Goal: Task Accomplishment & Management: Manage account settings

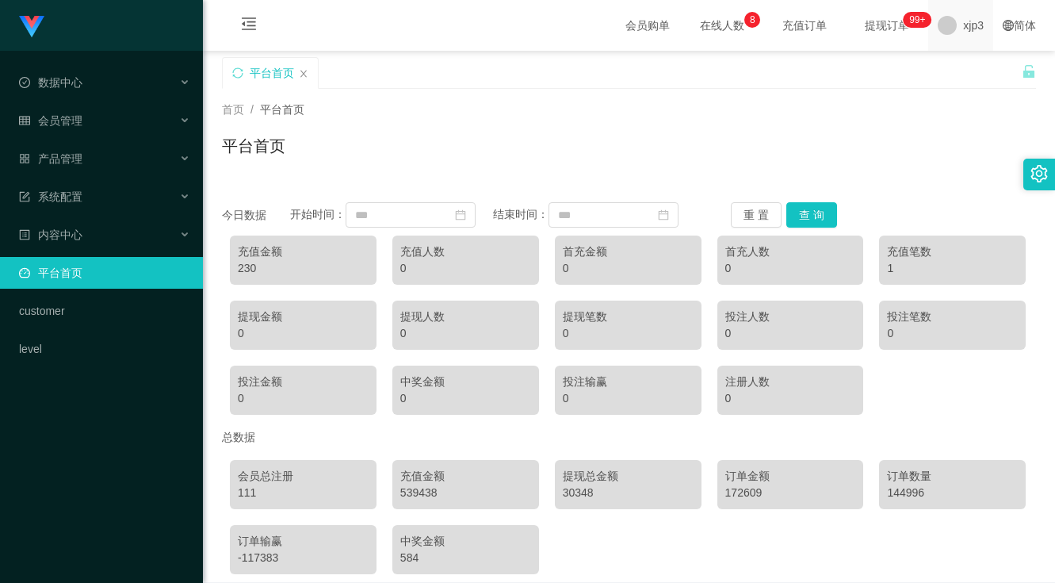
click at [950, 32] on div "xjp3" at bounding box center [960, 25] width 65 height 51
click at [953, 67] on span "退出登录" at bounding box center [964, 69] width 44 height 13
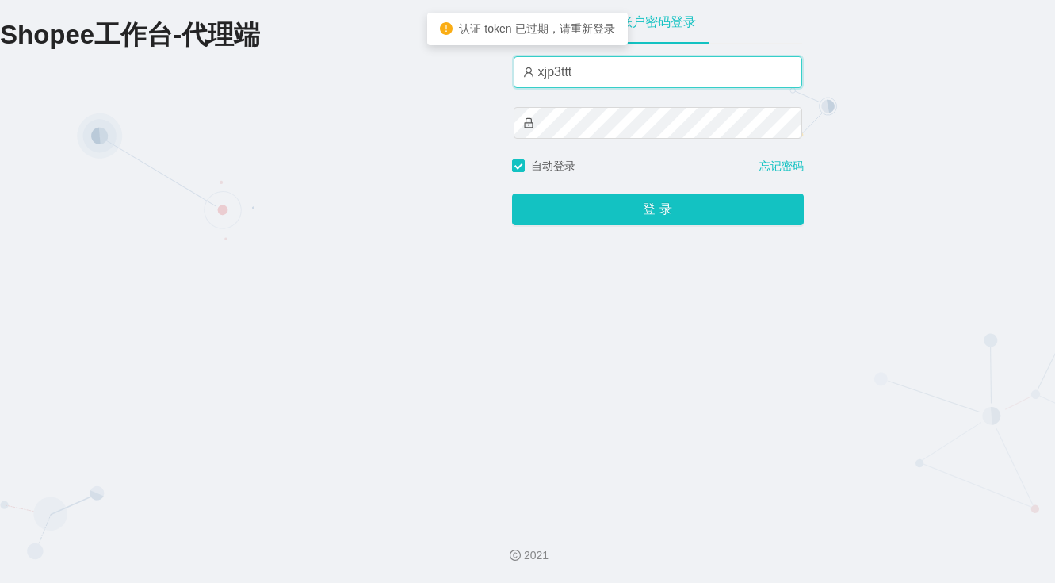
click at [584, 68] on input "xjp3ttt" at bounding box center [658, 72] width 289 height 32
type input "xjp803"
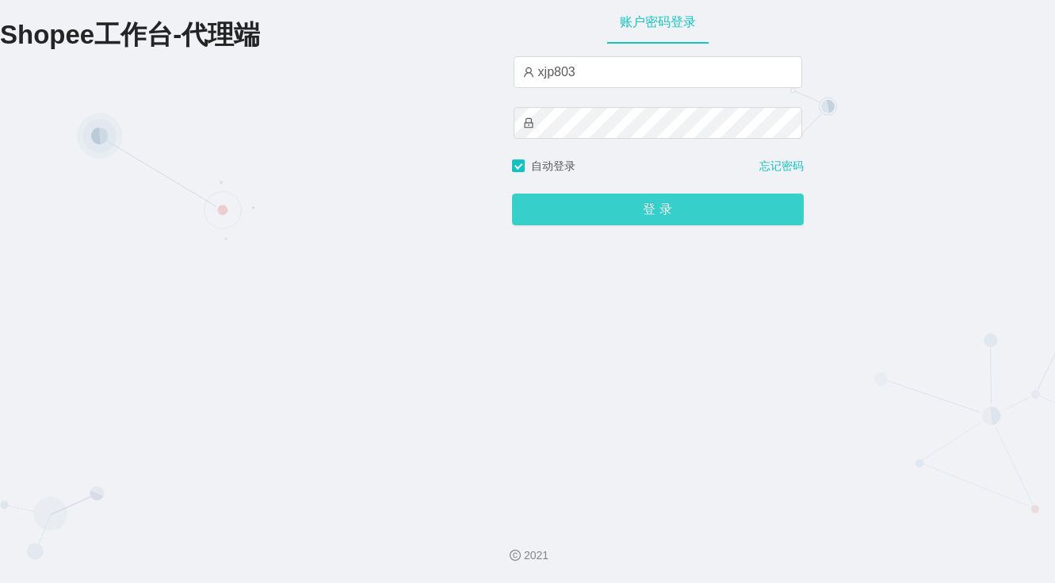
click at [685, 217] on button "登 录" at bounding box center [658, 209] width 292 height 32
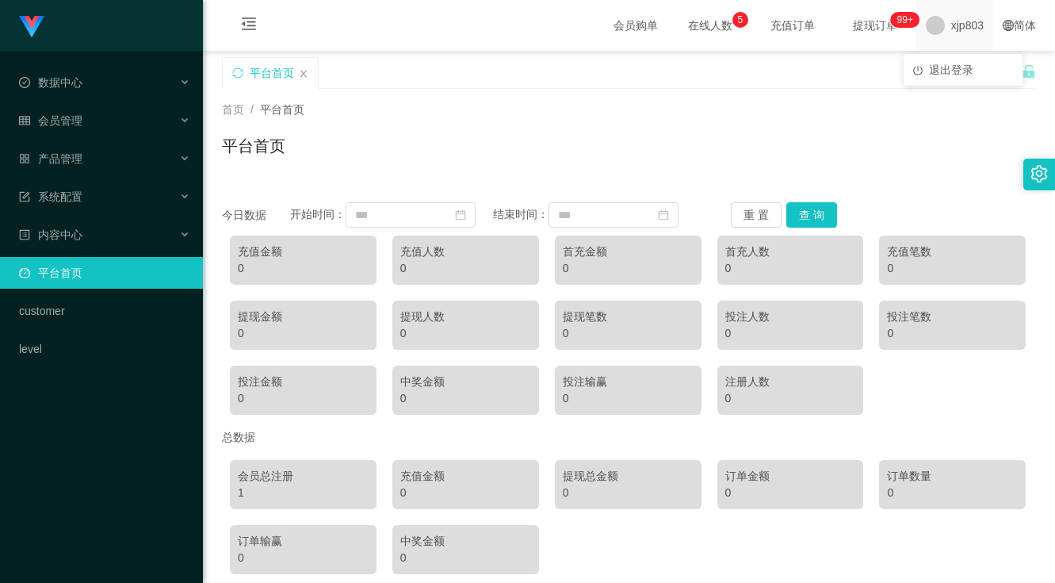
click at [966, 32] on span "xjp803" at bounding box center [967, 25] width 32 height 51
click at [959, 76] on span "退出登录" at bounding box center [951, 69] width 44 height 13
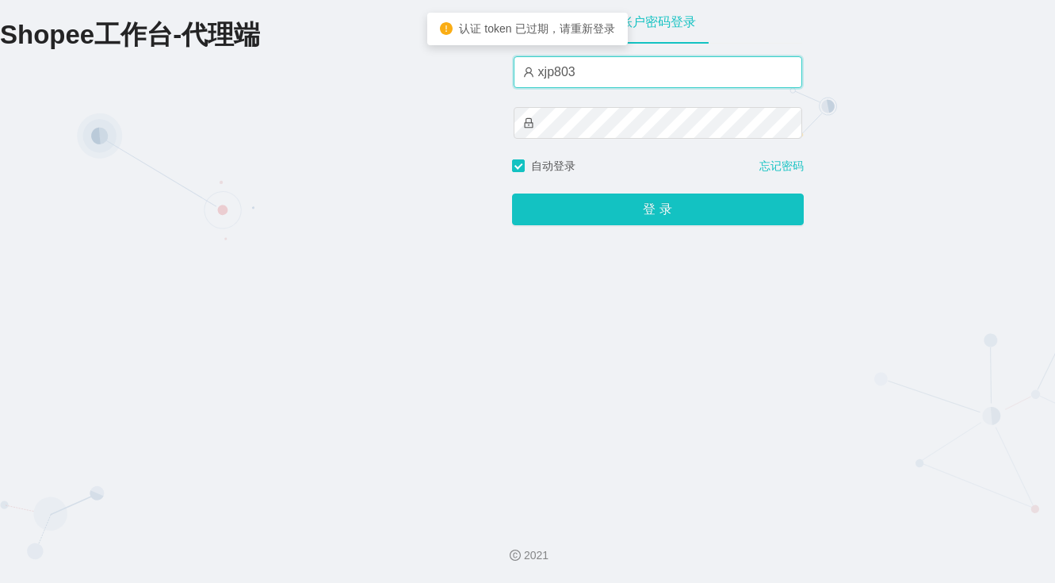
click at [615, 82] on input "xjp803" at bounding box center [658, 72] width 289 height 32
type input "xjp3"
click at [512, 193] on button "登 录" at bounding box center [658, 209] width 292 height 32
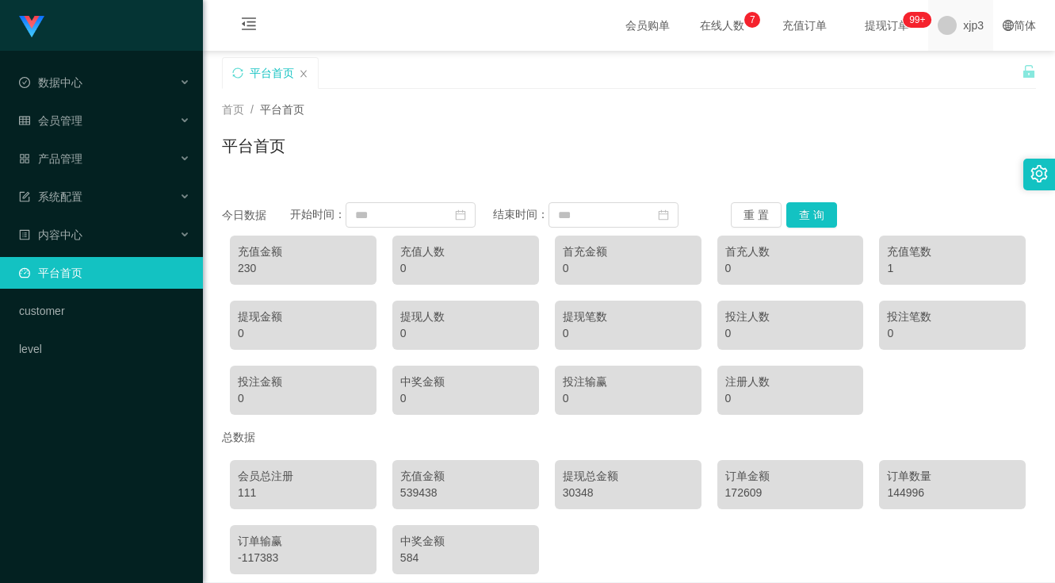
click at [963, 45] on span "xjp3" at bounding box center [973, 25] width 21 height 51
click at [968, 67] on span "退出登录" at bounding box center [964, 69] width 44 height 13
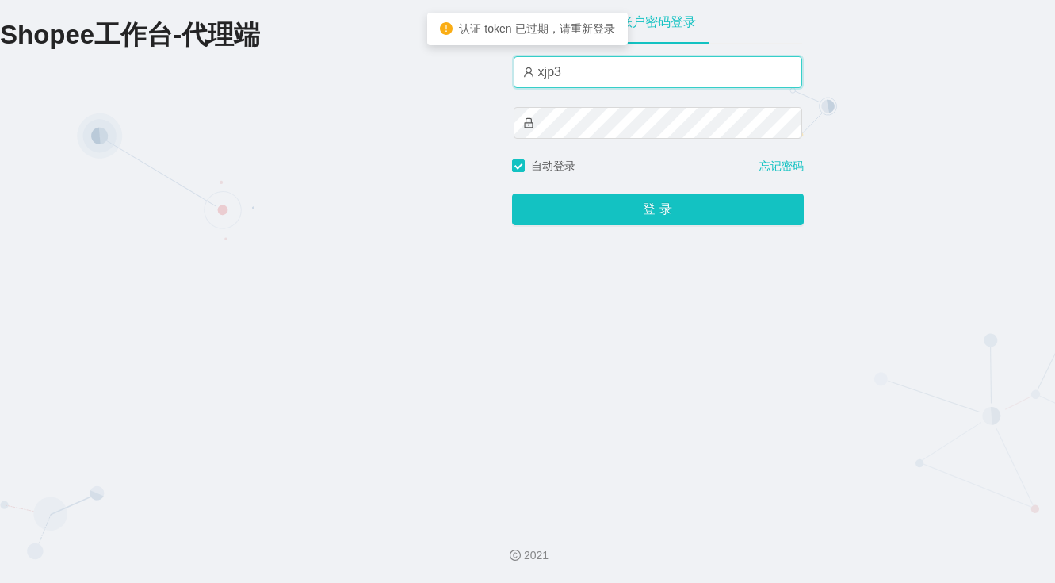
click at [602, 75] on input "xjp3" at bounding box center [658, 72] width 289 height 32
type input "x"
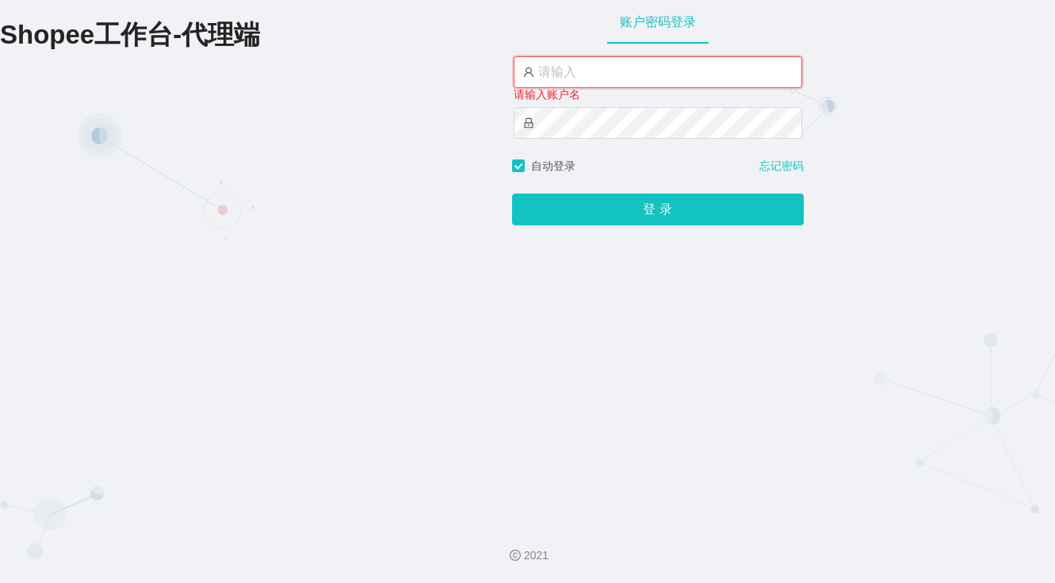
type input "xjp803"
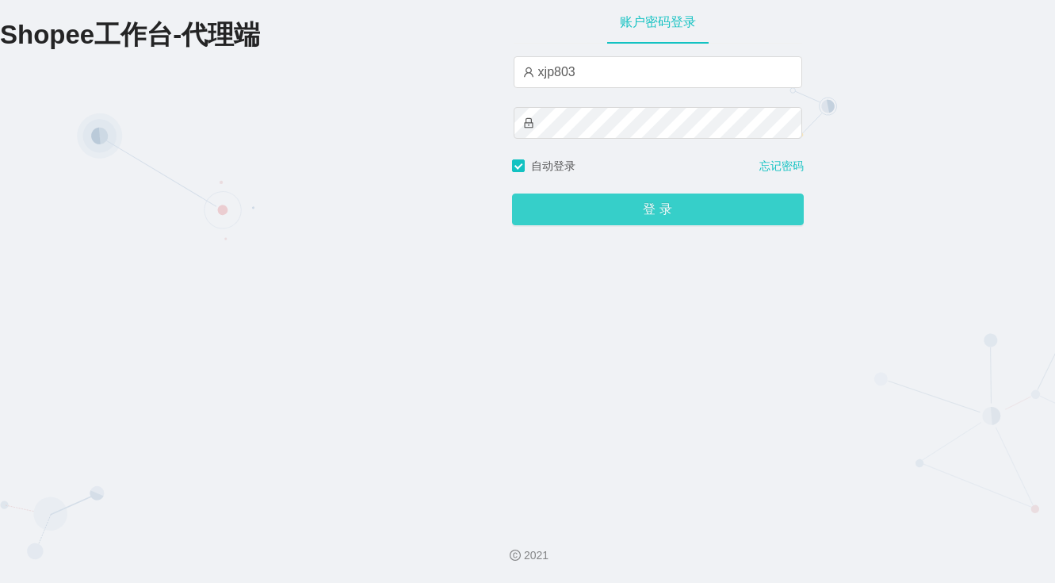
click at [709, 197] on button "登 录" at bounding box center [658, 209] width 292 height 32
